Goal: Information Seeking & Learning: Learn about a topic

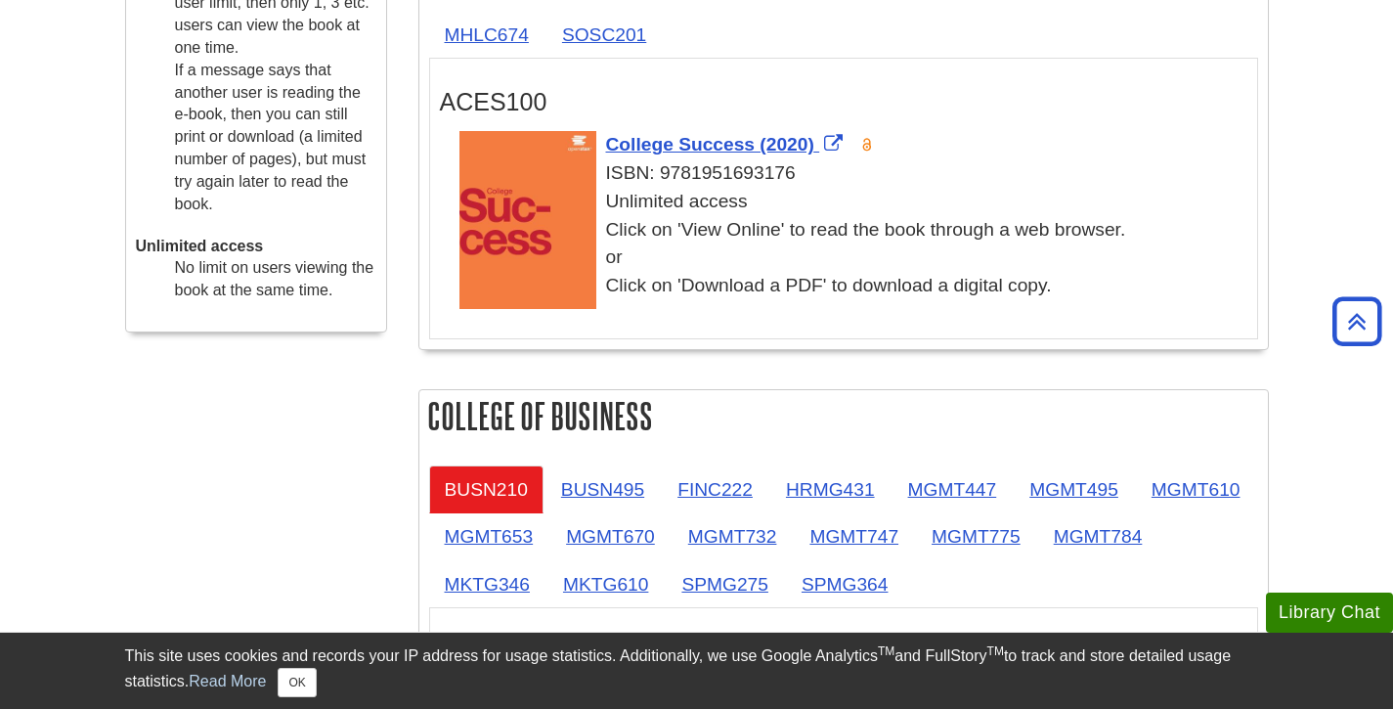
scroll to position [446, 0]
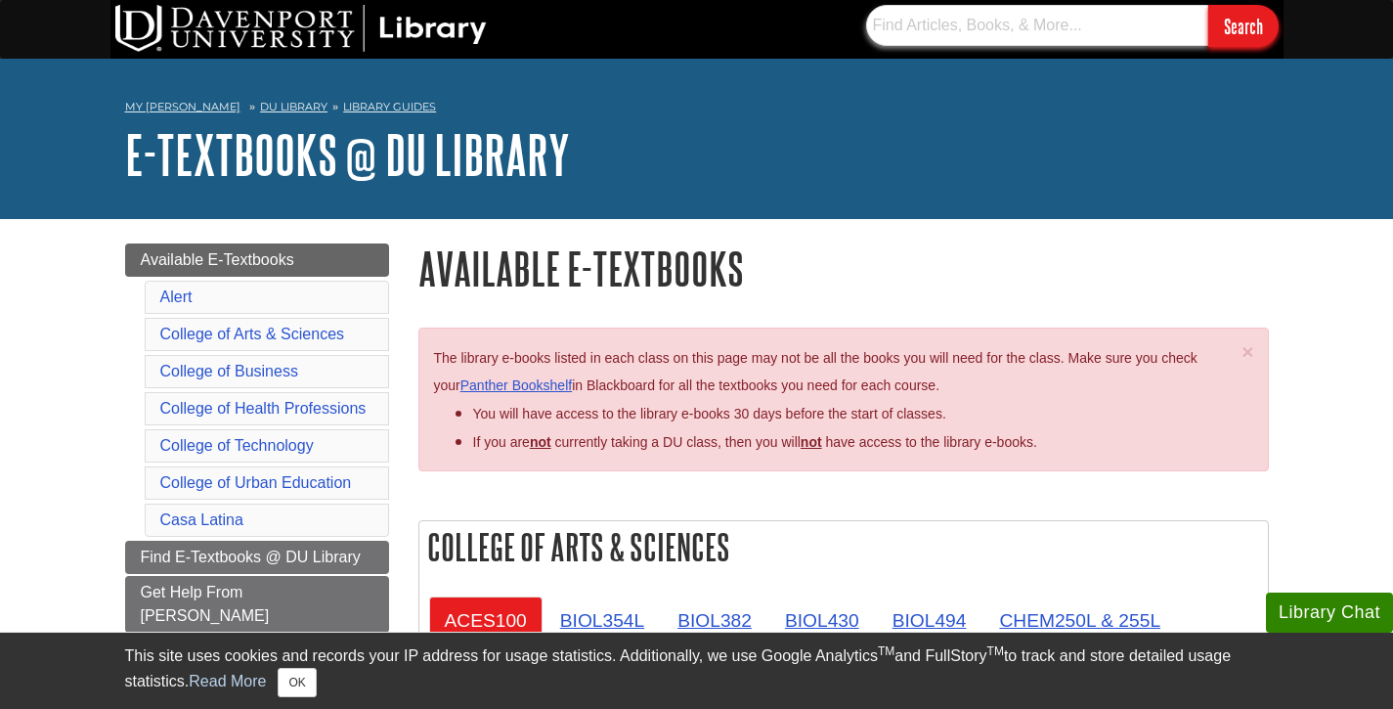
click at [949, 31] on input "text" at bounding box center [1037, 25] width 342 height 41
paste input "SCMT320"
type input "SCMT320"
click at [1208, 5] on input "Search" at bounding box center [1243, 26] width 70 height 42
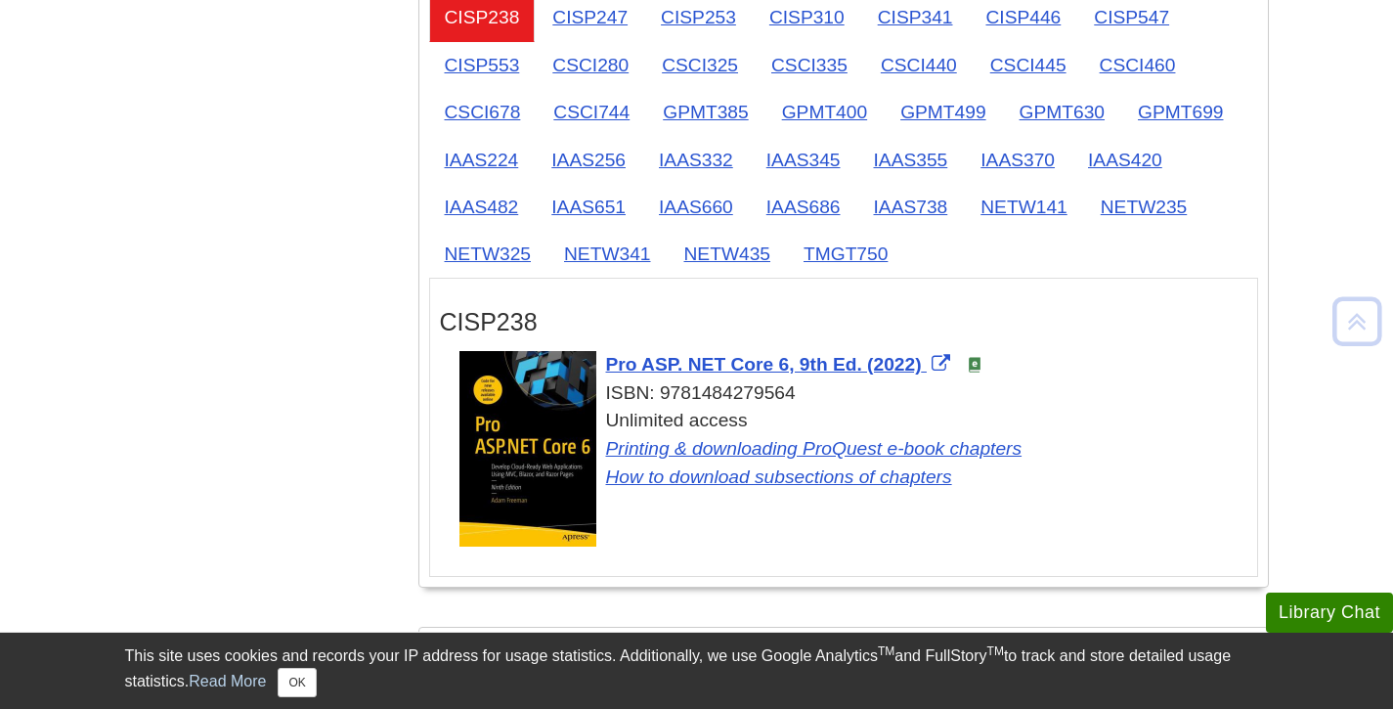
scroll to position [4242, 0]
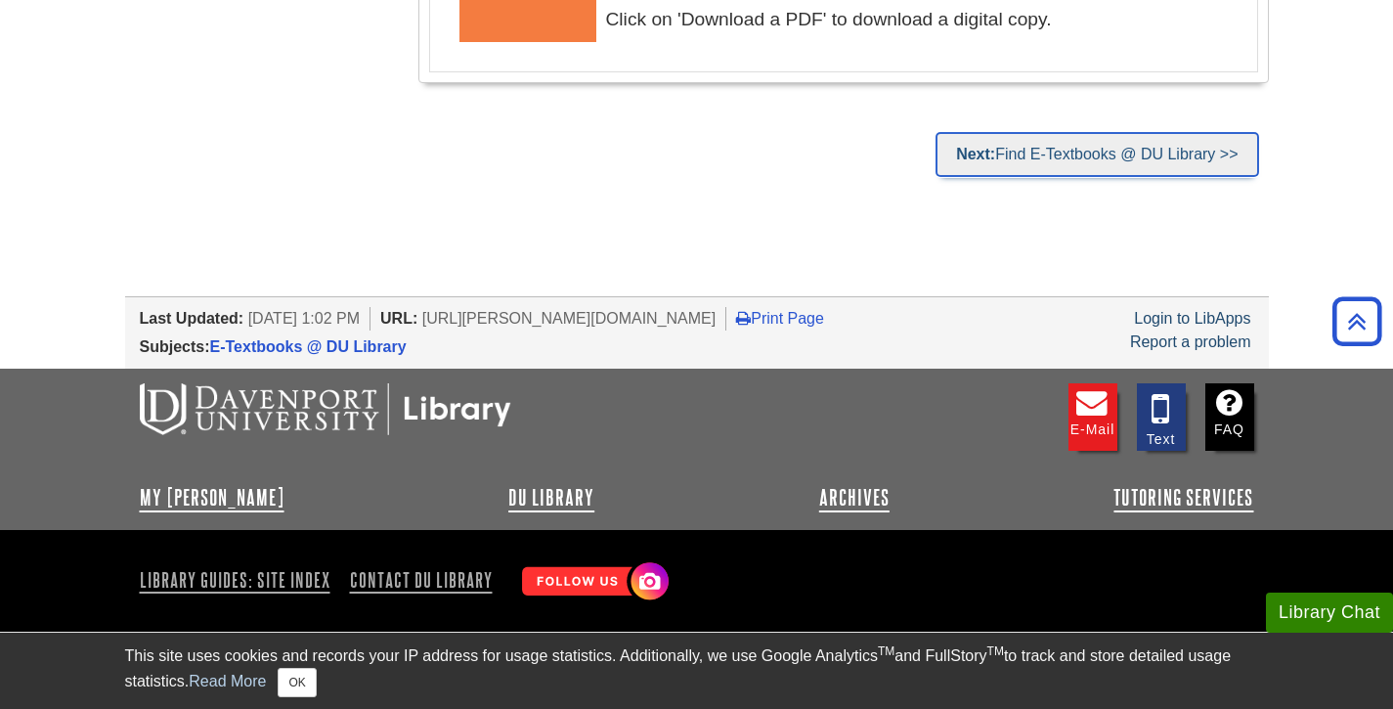
click at [1090, 150] on link "Next: Find E-Textbooks @ DU Library >>" at bounding box center [1097, 154] width 323 height 45
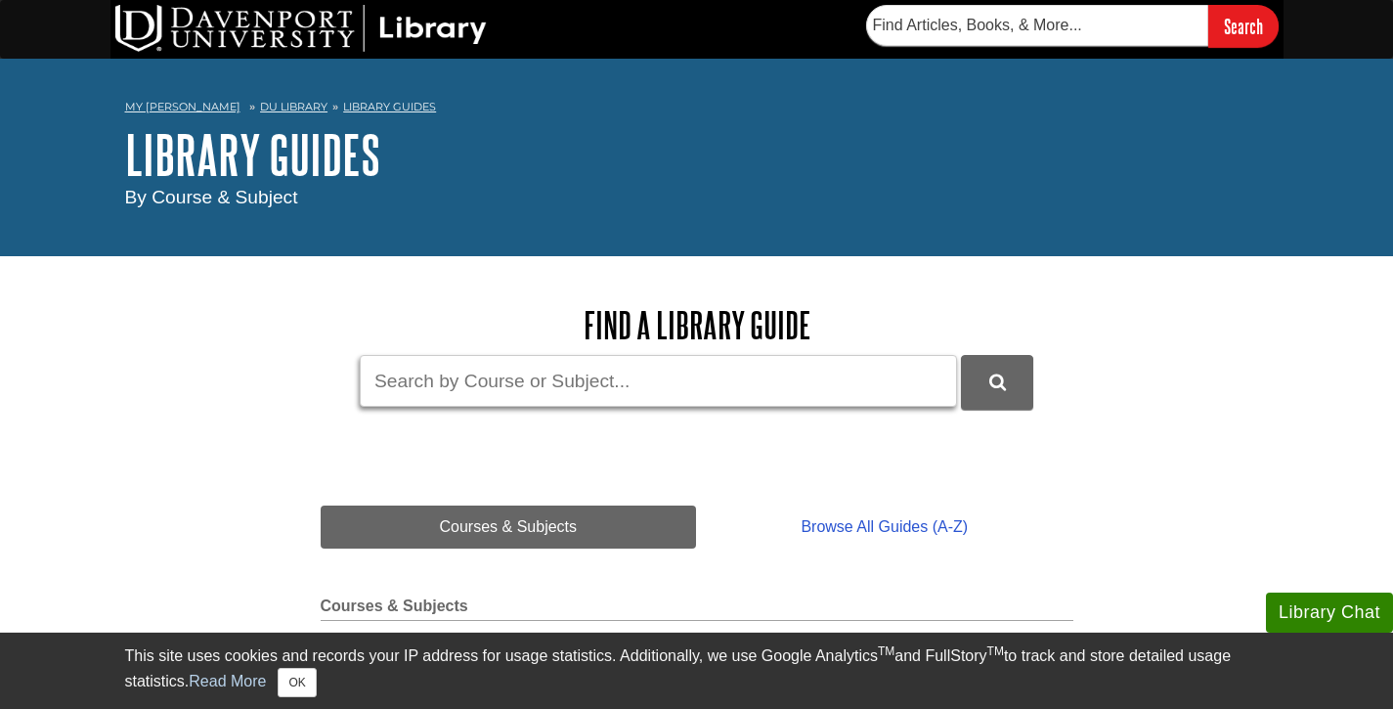
click at [602, 398] on input "Guide Search Terms" at bounding box center [658, 381] width 597 height 52
paste input "SCMT320"
type input "SCMT320"
click at [961, 355] on button "DU Library Guides Search" at bounding box center [997, 382] width 72 height 54
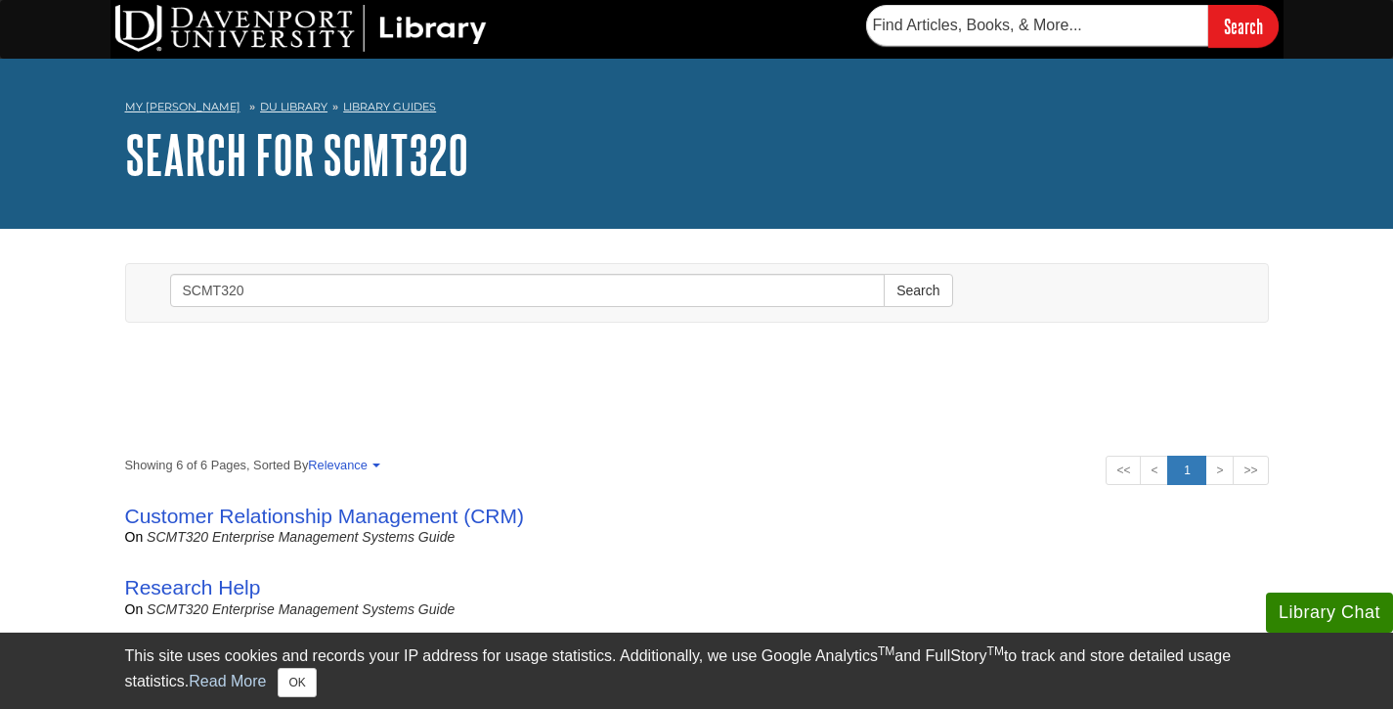
scroll to position [362, 0]
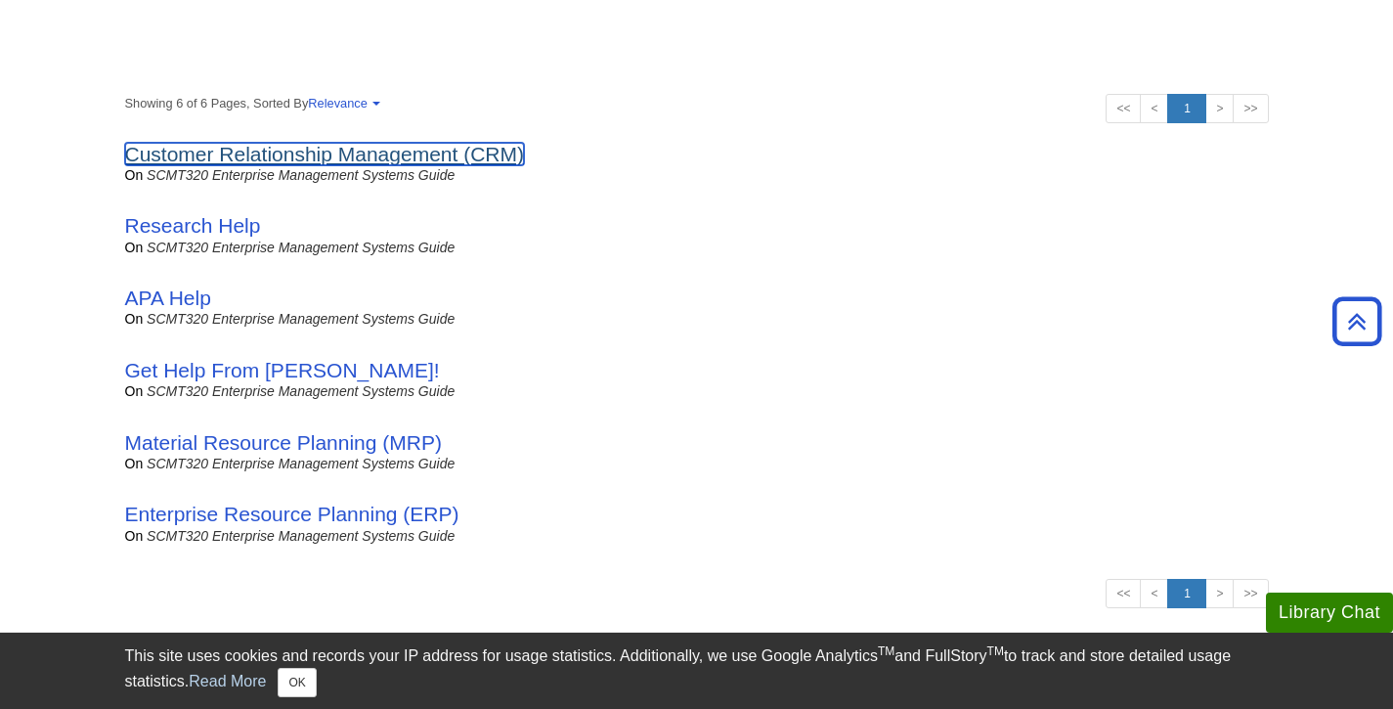
click at [483, 157] on link "Customer Relationship Management (CRM)" at bounding box center [325, 154] width 400 height 22
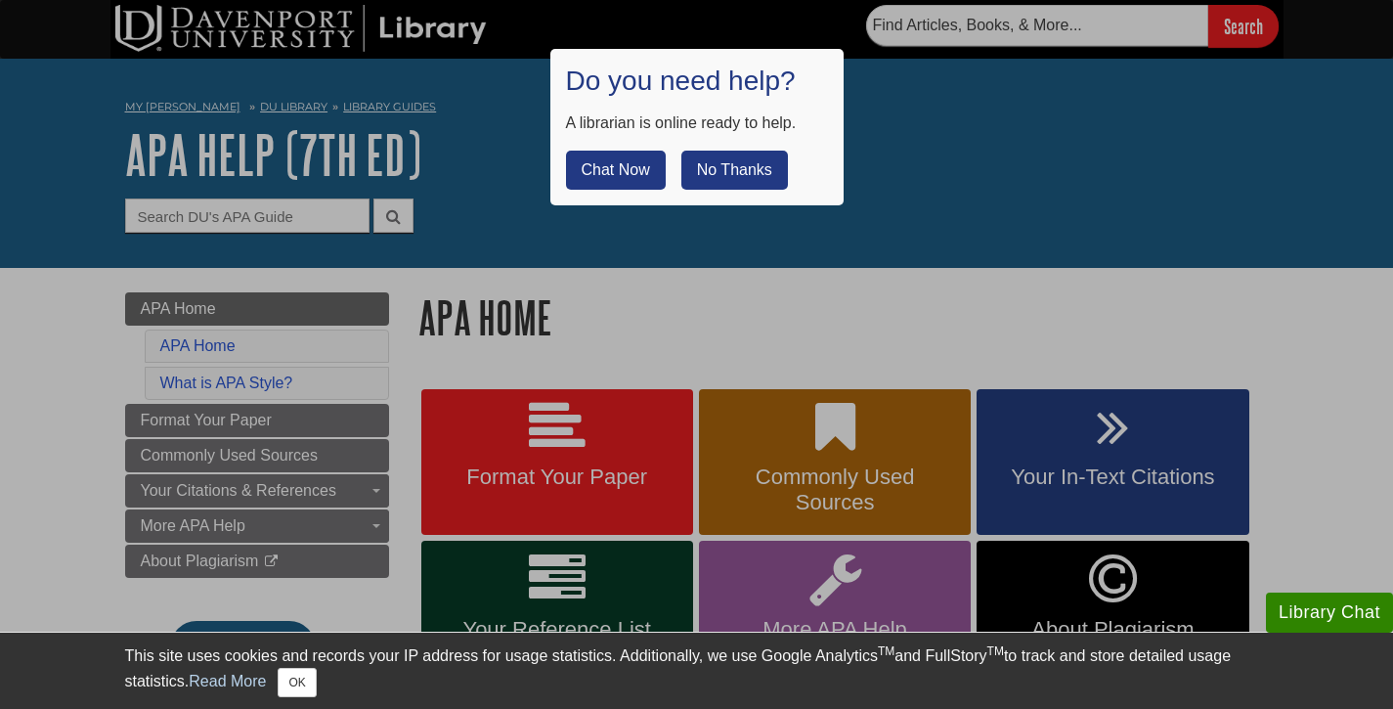
click at [720, 174] on button "No Thanks" at bounding box center [734, 170] width 107 height 39
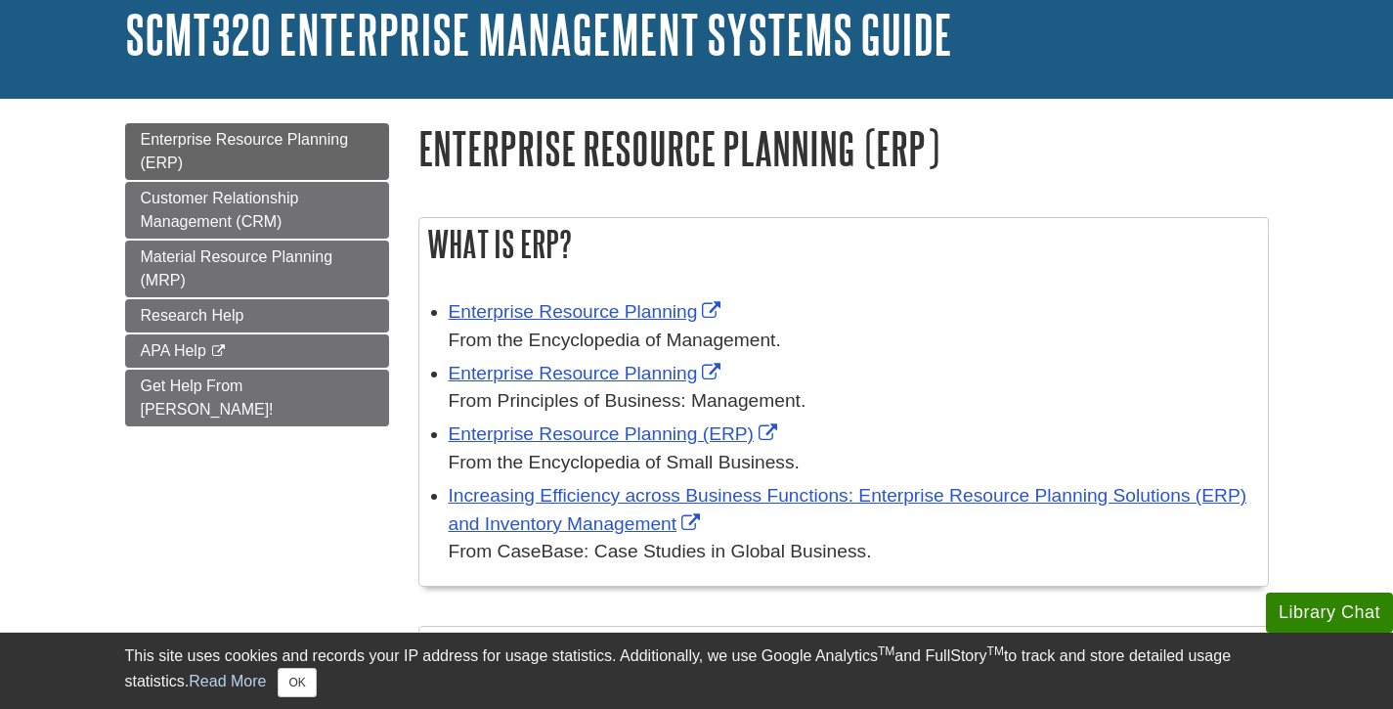
scroll to position [124, 0]
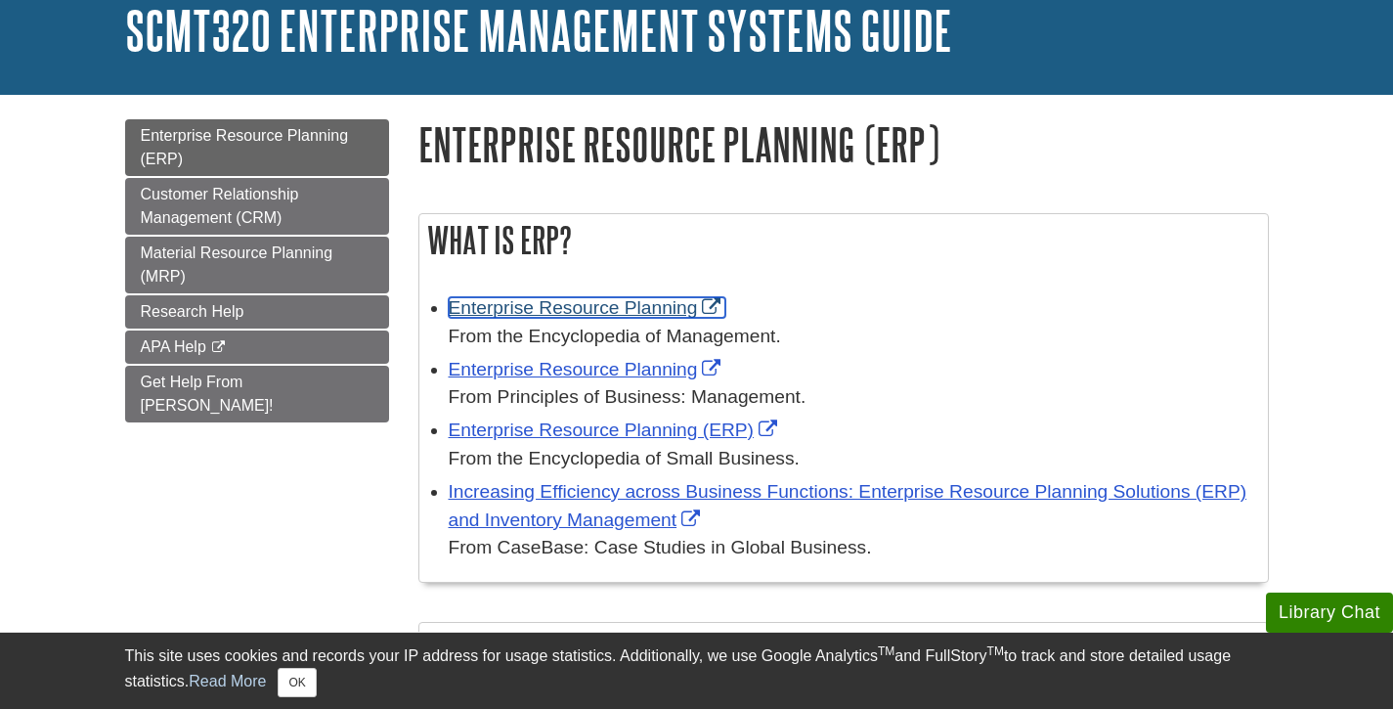
click at [710, 305] on link "Enterprise Resource Planning" at bounding box center [588, 307] width 278 height 21
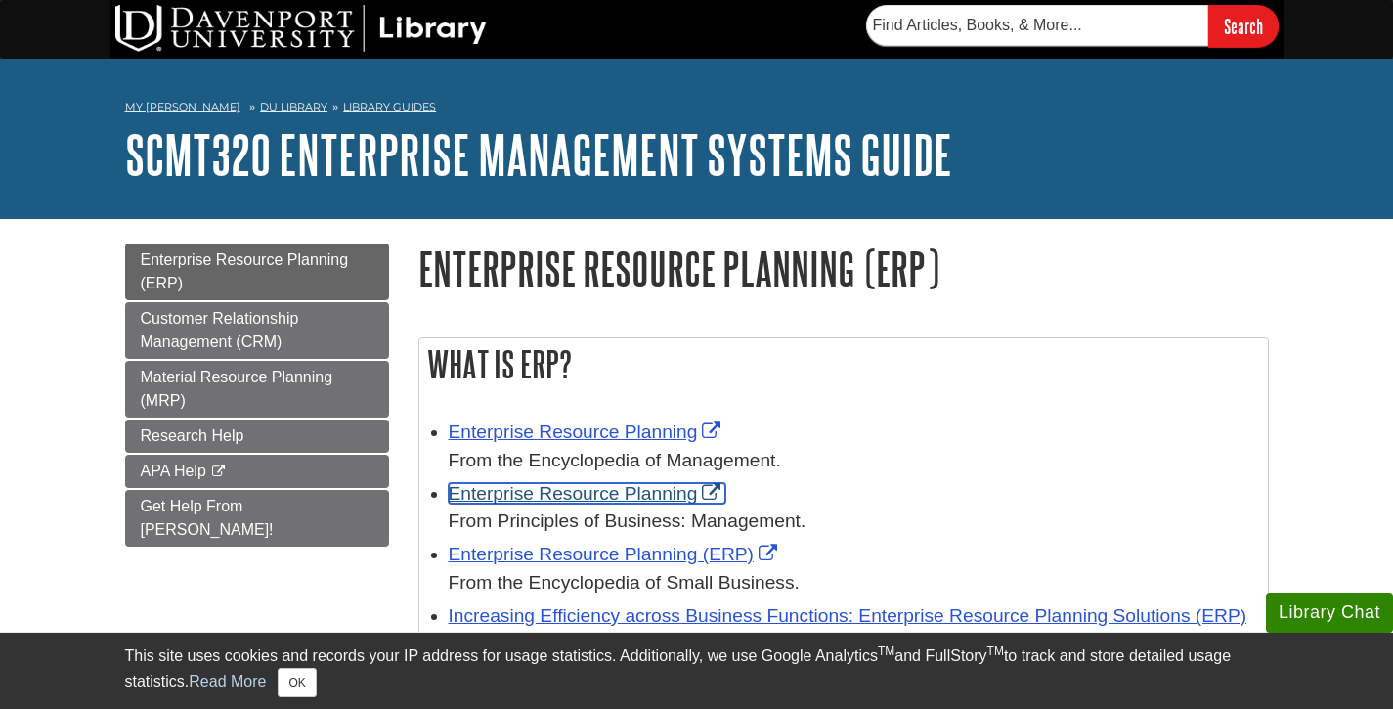
click at [588, 496] on link "Enterprise Resource Planning" at bounding box center [588, 493] width 278 height 21
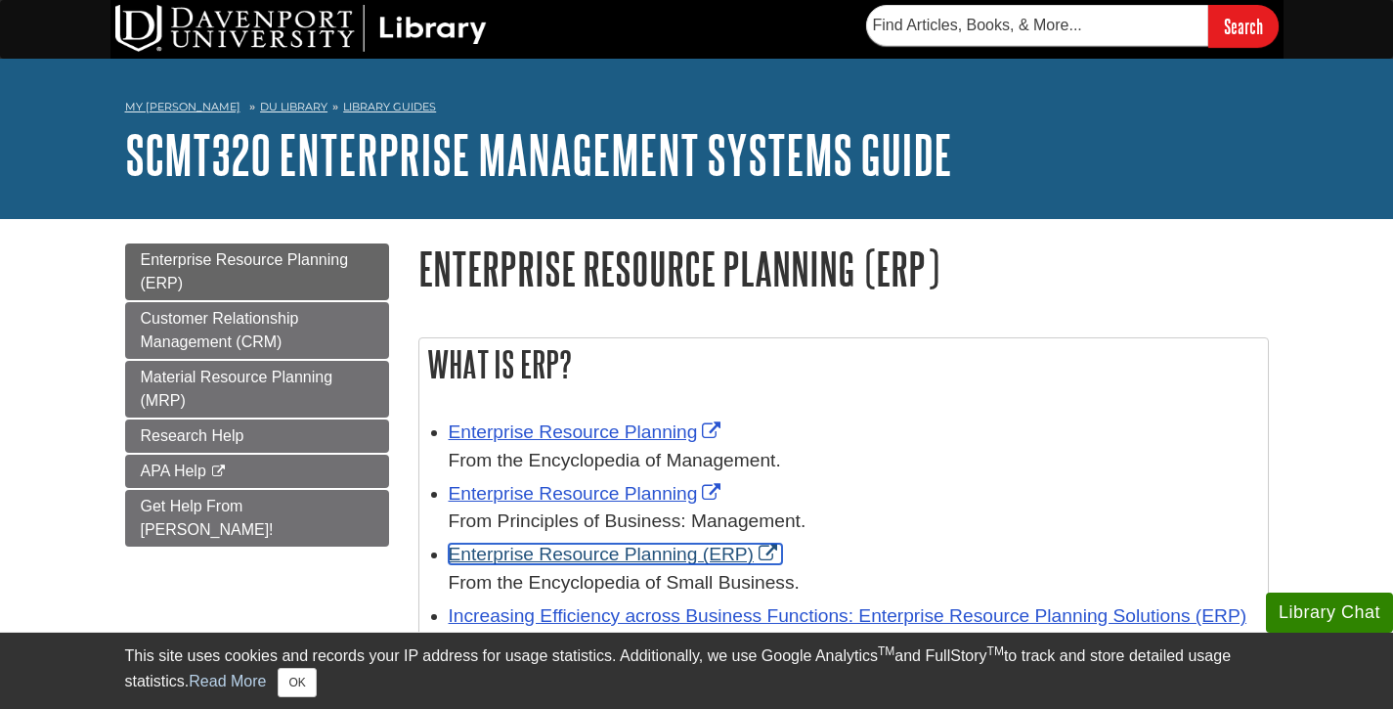
click at [668, 557] on link "Enterprise Resource Planning (ERP)" at bounding box center [615, 554] width 333 height 21
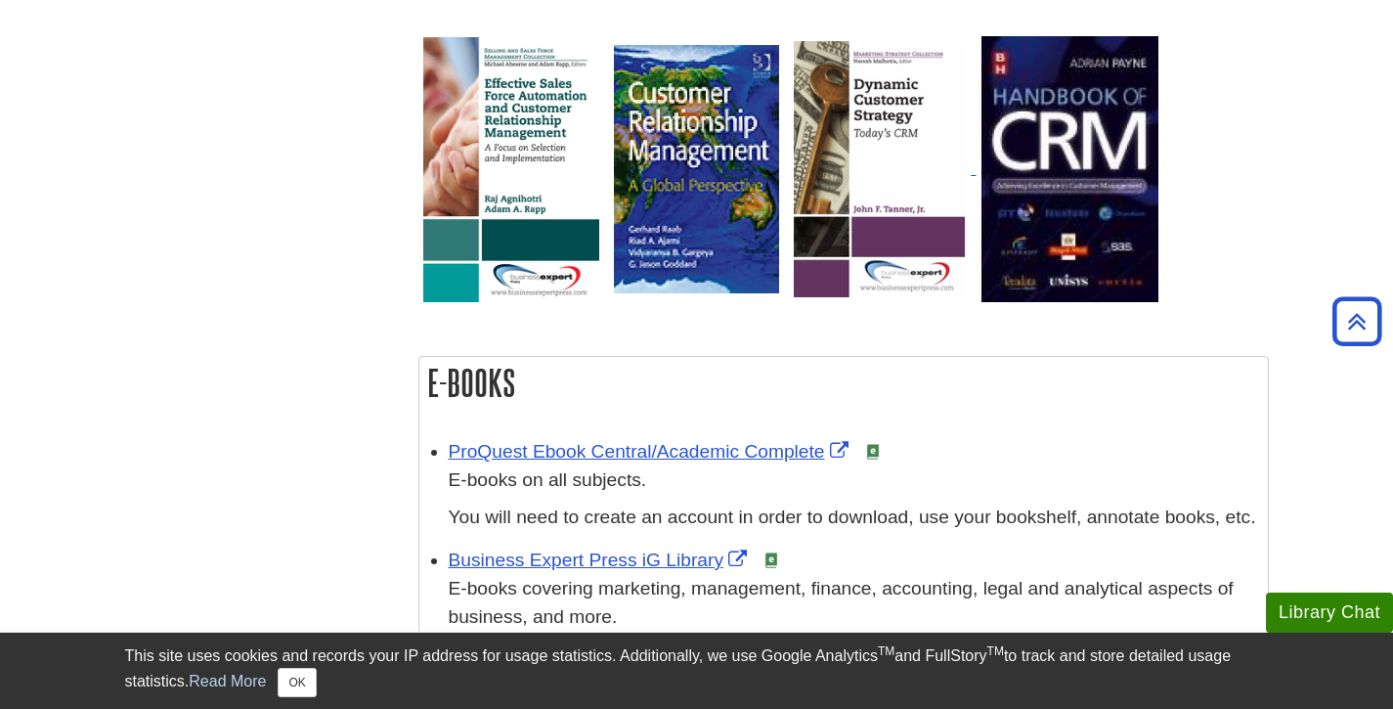
scroll to position [1097, 0]
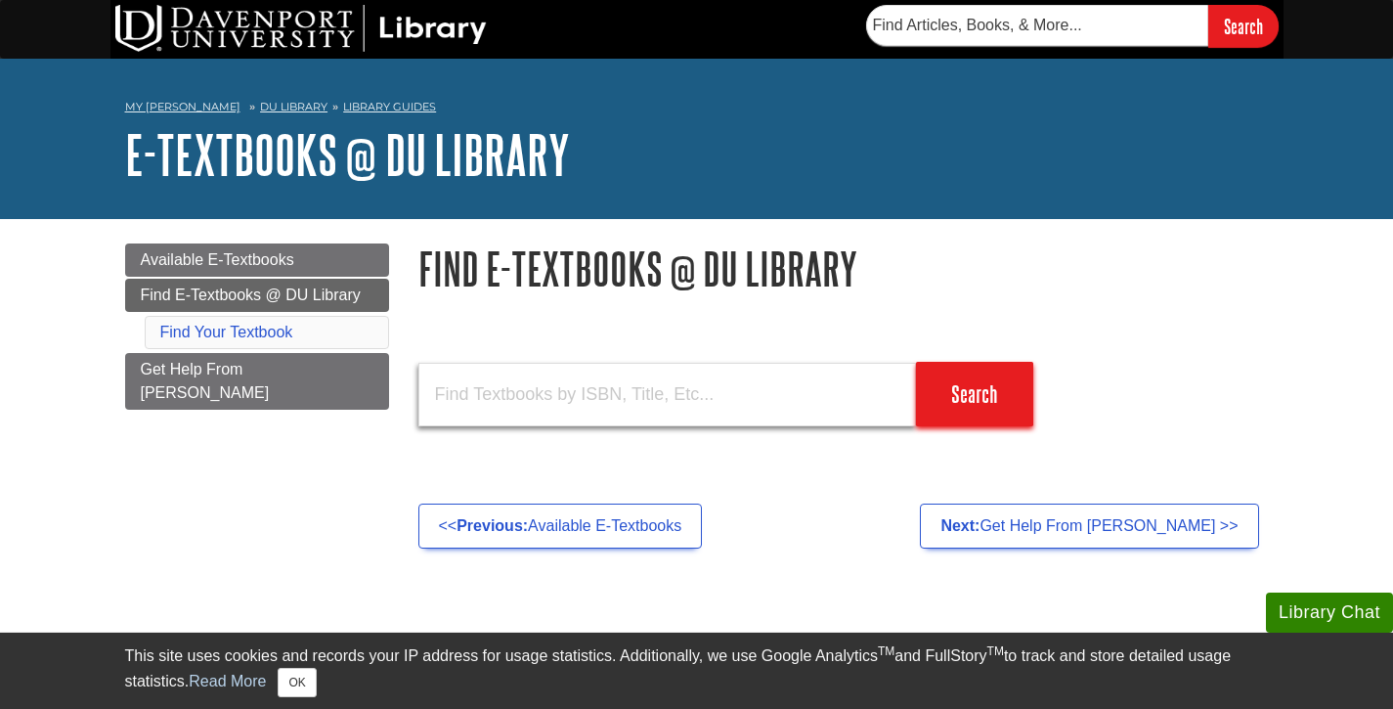
click at [769, 381] on input "text" at bounding box center [667, 395] width 498 height 64
paste input "SCMT320"
type input "SCMT320"
click at [916, 362] on input "Search" at bounding box center [974, 394] width 117 height 65
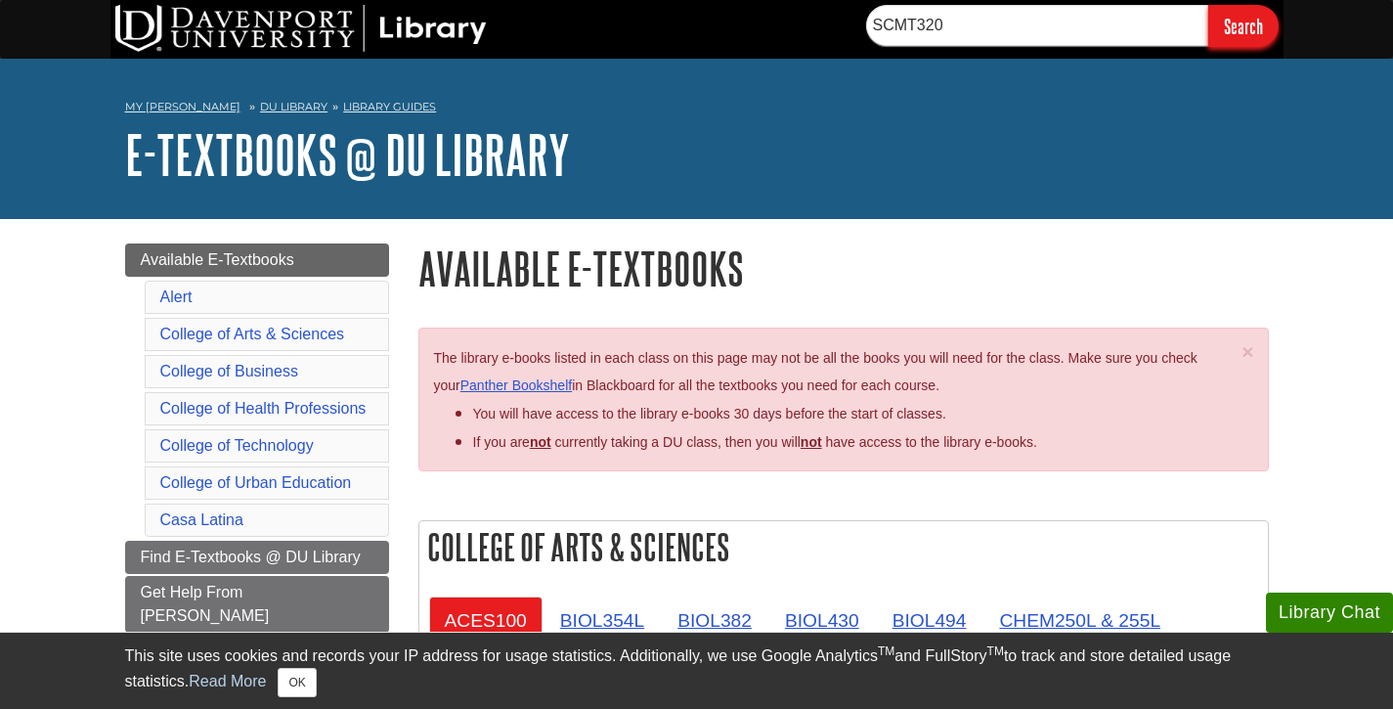
click at [1241, 30] on input "Search" at bounding box center [1243, 26] width 70 height 42
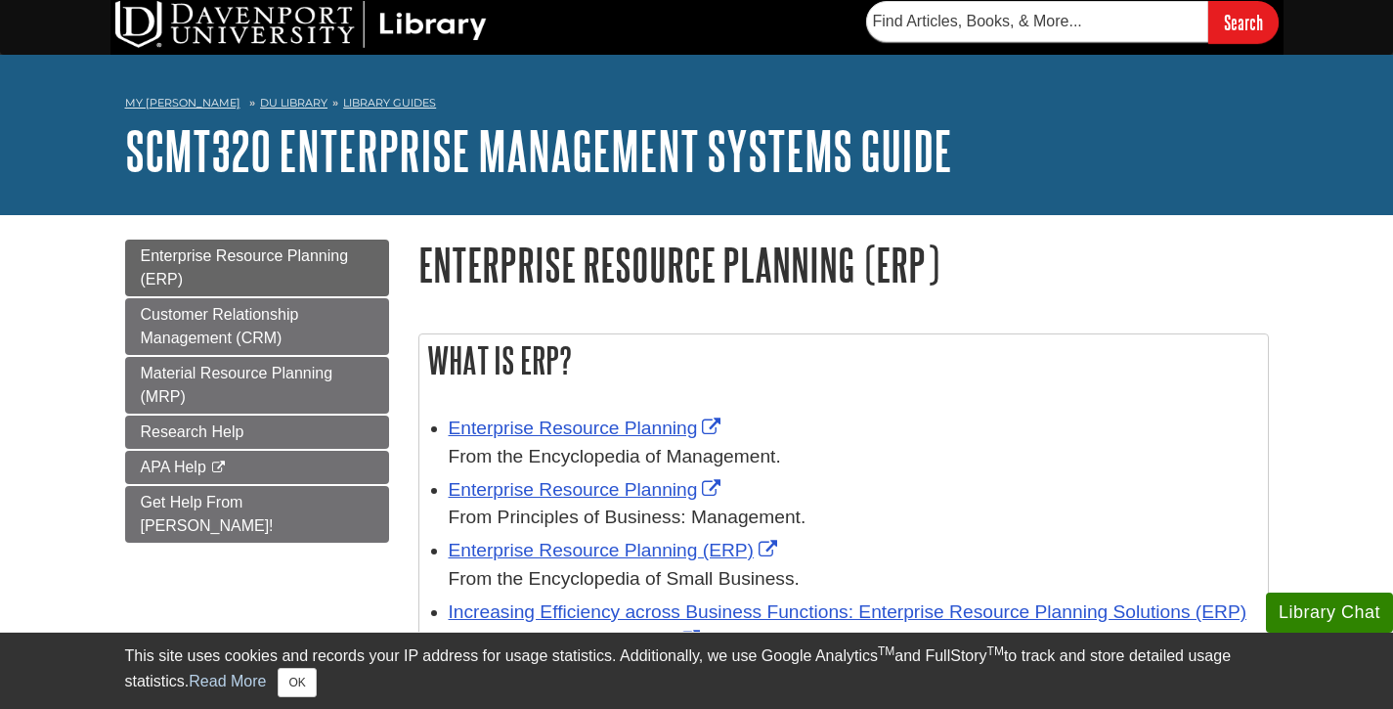
scroll to position [8, 0]
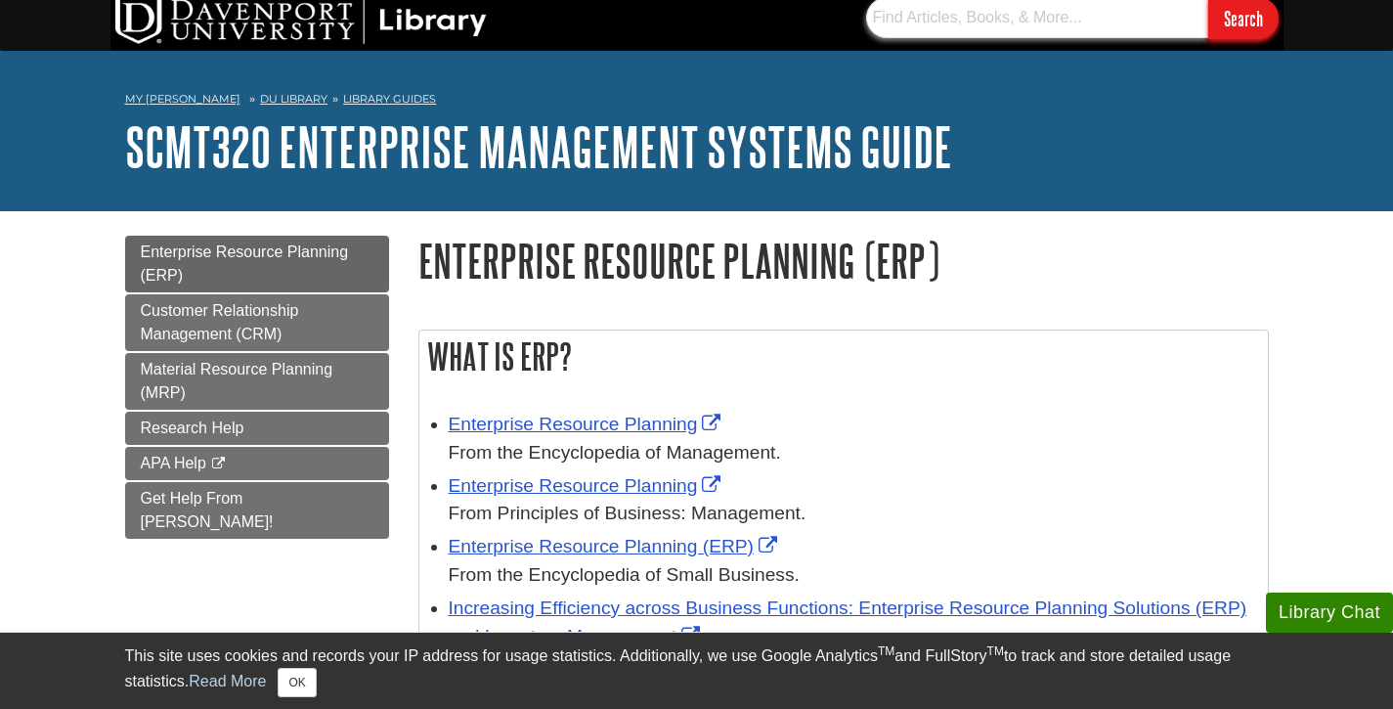
click at [982, 22] on input "text" at bounding box center [1037, 17] width 342 height 41
paste input "Concepts in Enterprise Resource Planning"
type input "Concepts in Enterprise Resource Planning"
click at [1234, 28] on input "Search" at bounding box center [1243, 18] width 70 height 42
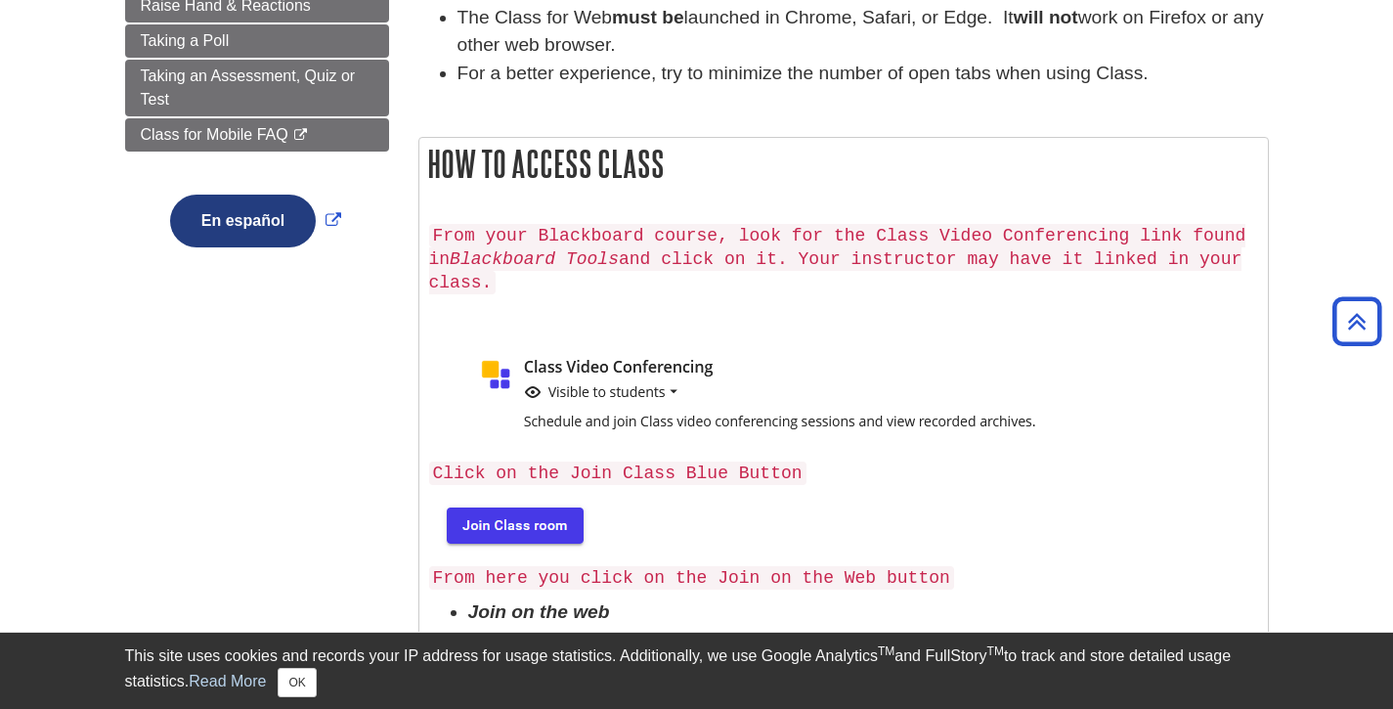
scroll to position [411, 0]
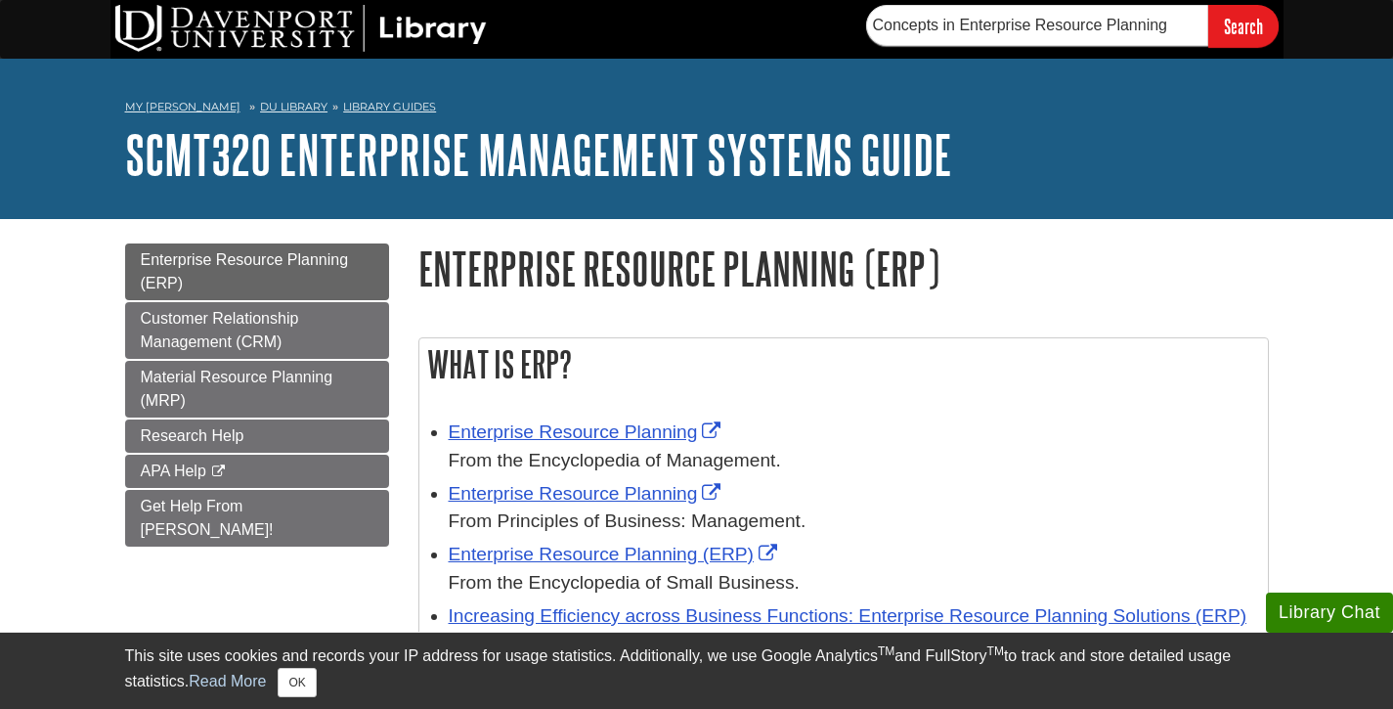
scroll to position [8, 0]
